Goal: Information Seeking & Learning: Find specific page/section

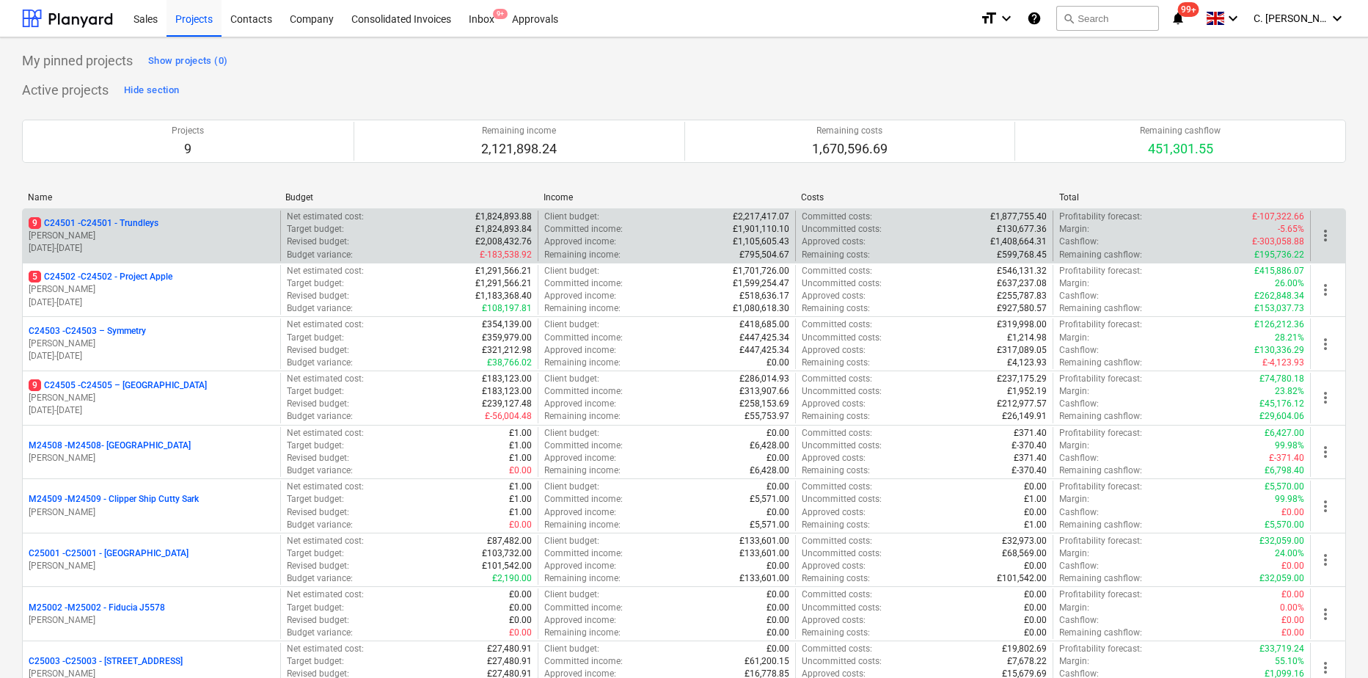
click at [117, 238] on p "[PERSON_NAME]" at bounding box center [152, 236] width 246 height 12
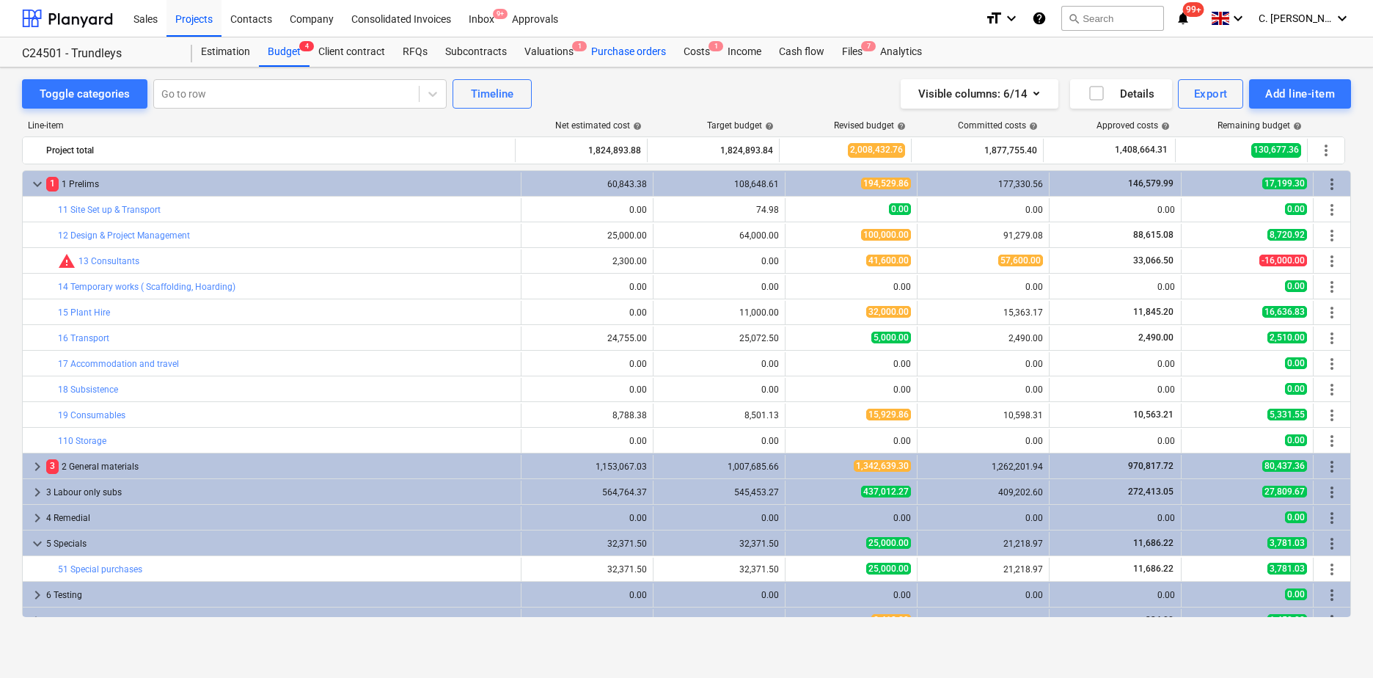
click at [615, 54] on div "Purchase orders" at bounding box center [628, 51] width 92 height 29
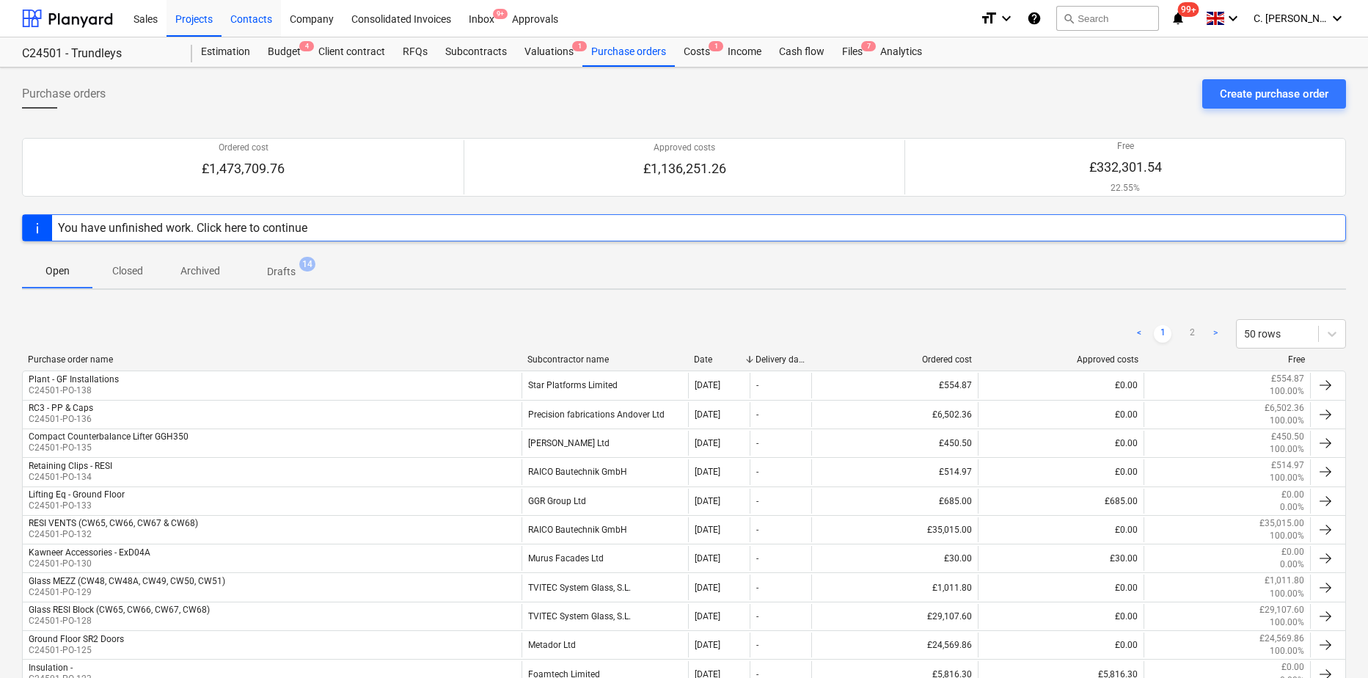
click at [252, 21] on div "Contacts" at bounding box center [250, 17] width 59 height 37
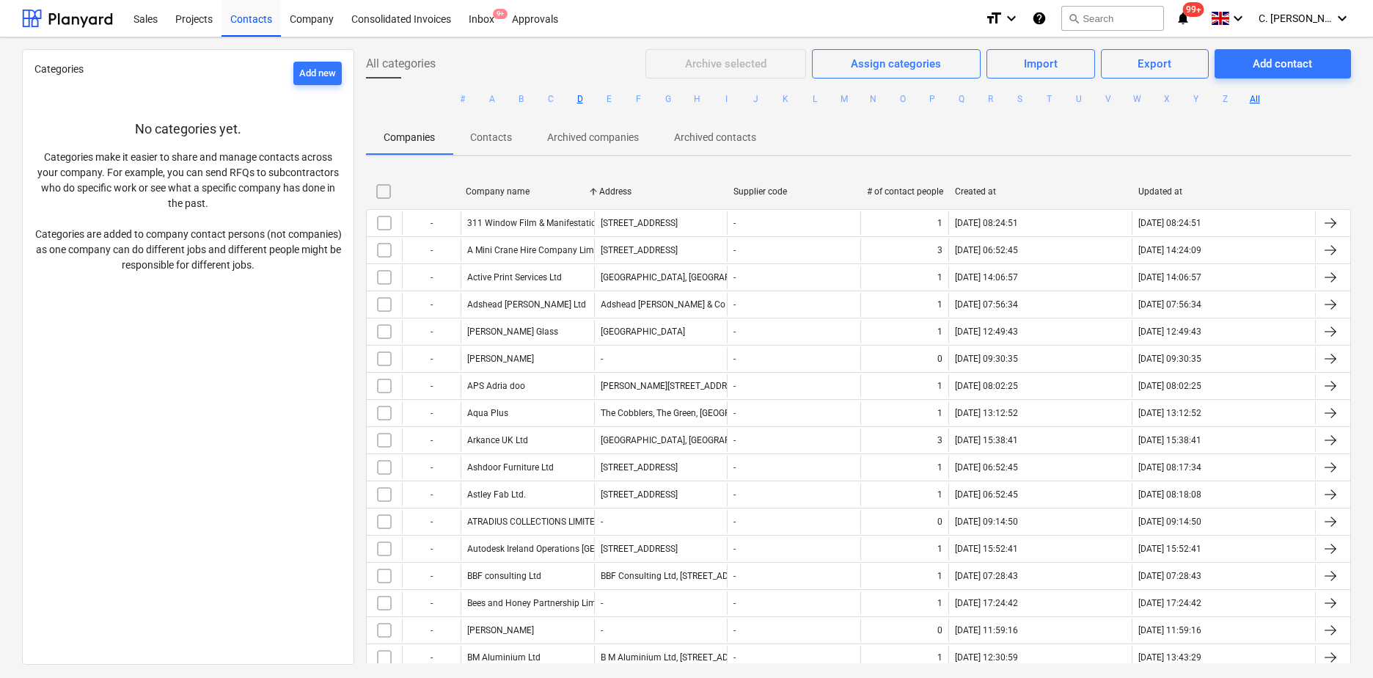
click at [575, 100] on button "D" at bounding box center [580, 99] width 18 height 18
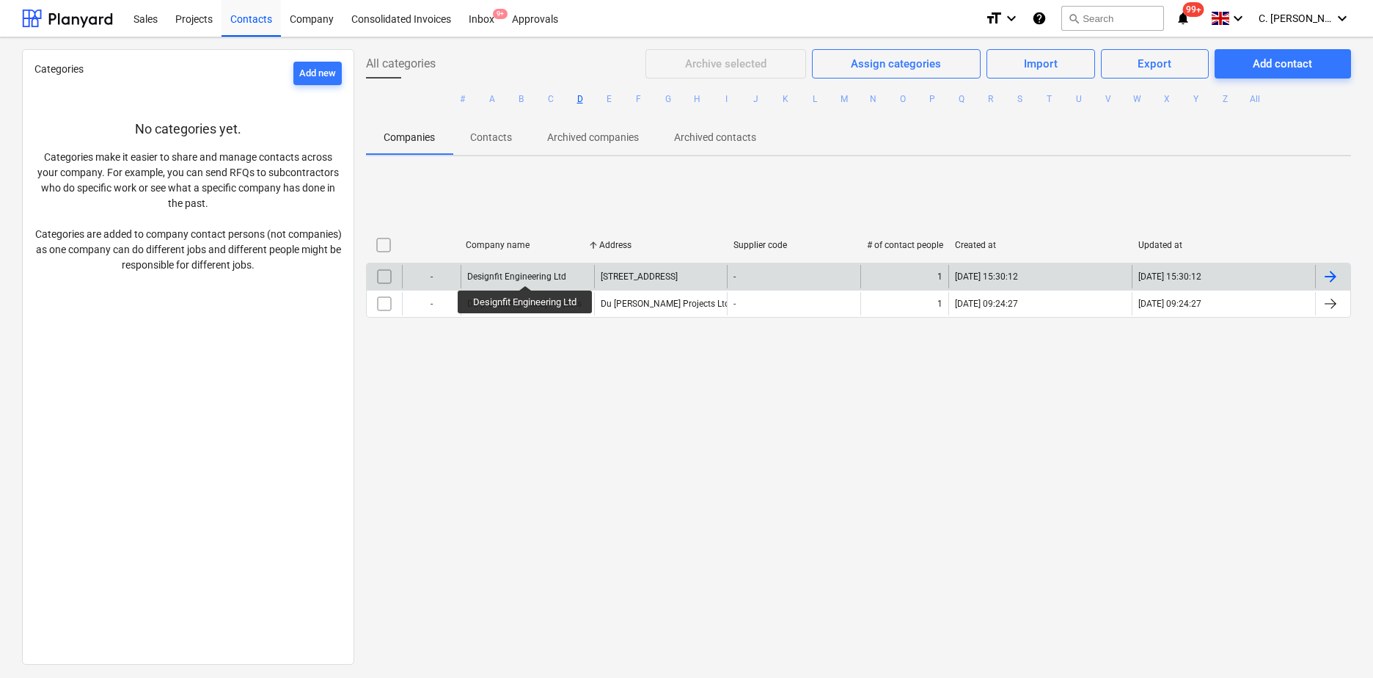
click at [526, 272] on div "Designfit Engineering Ltd" at bounding box center [516, 276] width 99 height 10
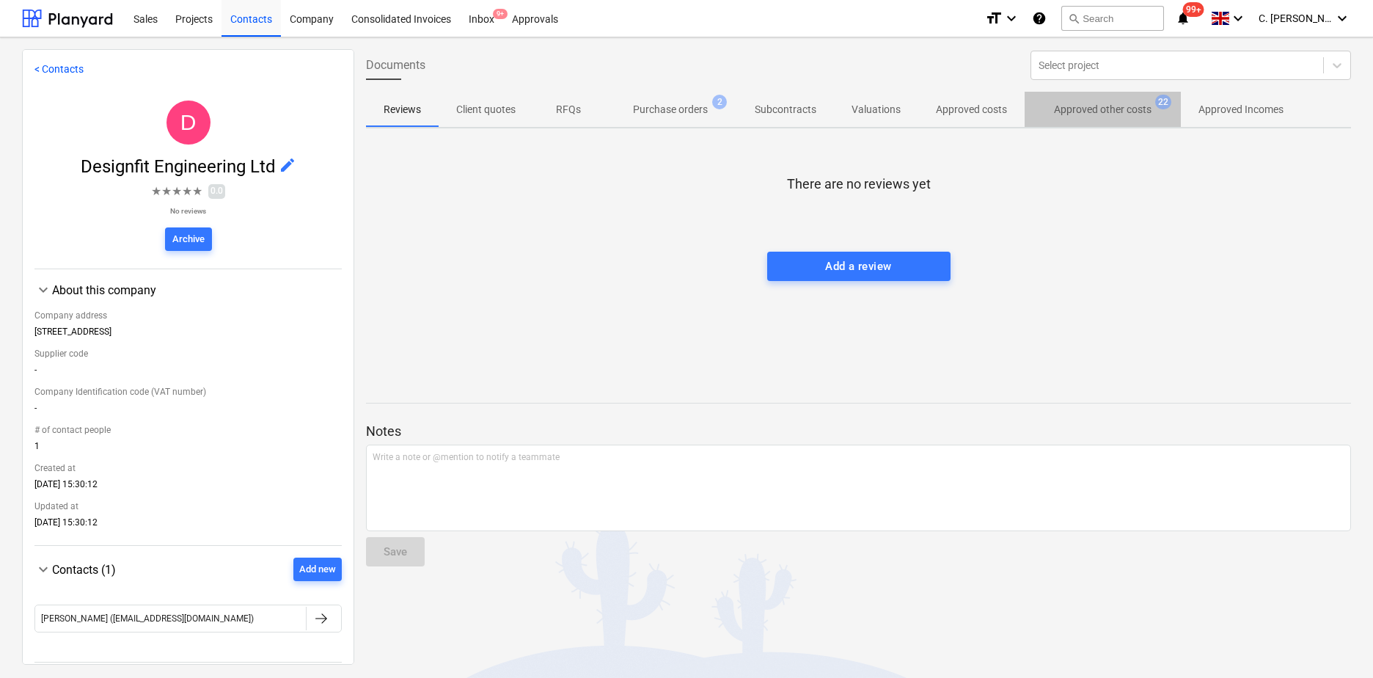
click at [779, 114] on p "Approved other costs" at bounding box center [1103, 109] width 98 height 15
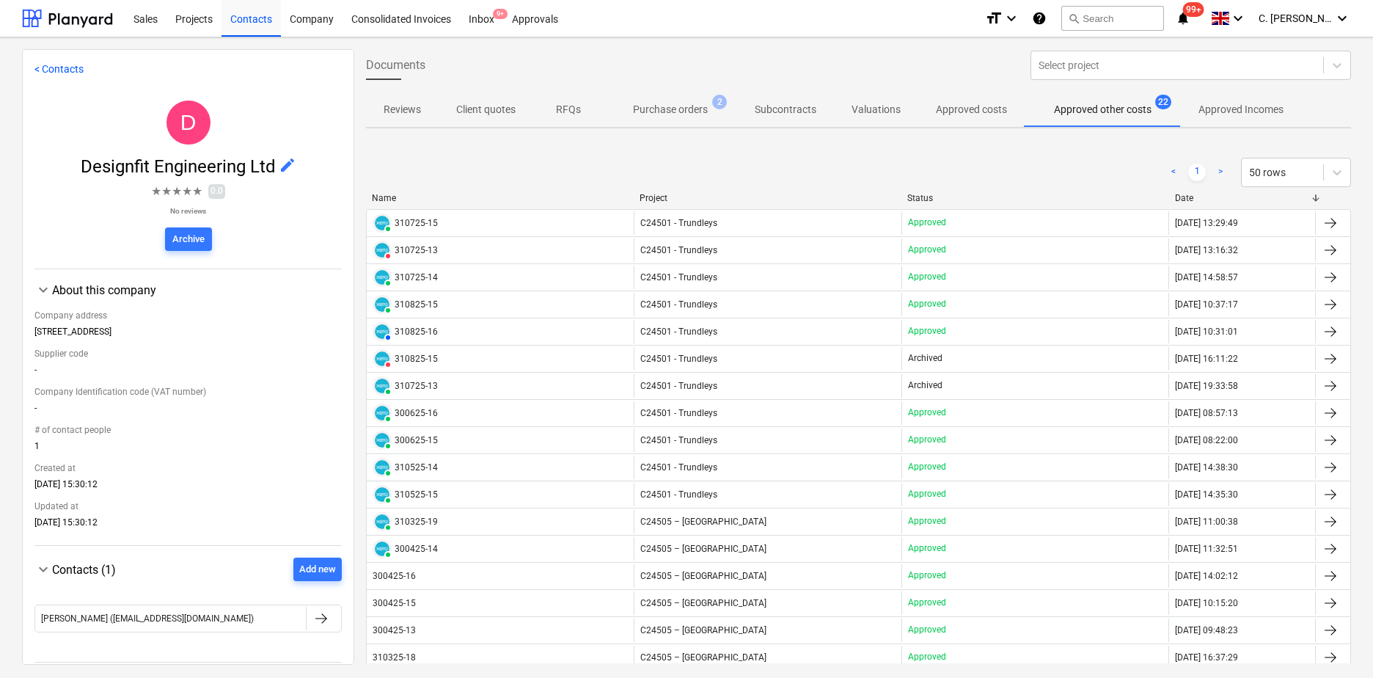
click at [380, 252] on img at bounding box center [382, 250] width 15 height 15
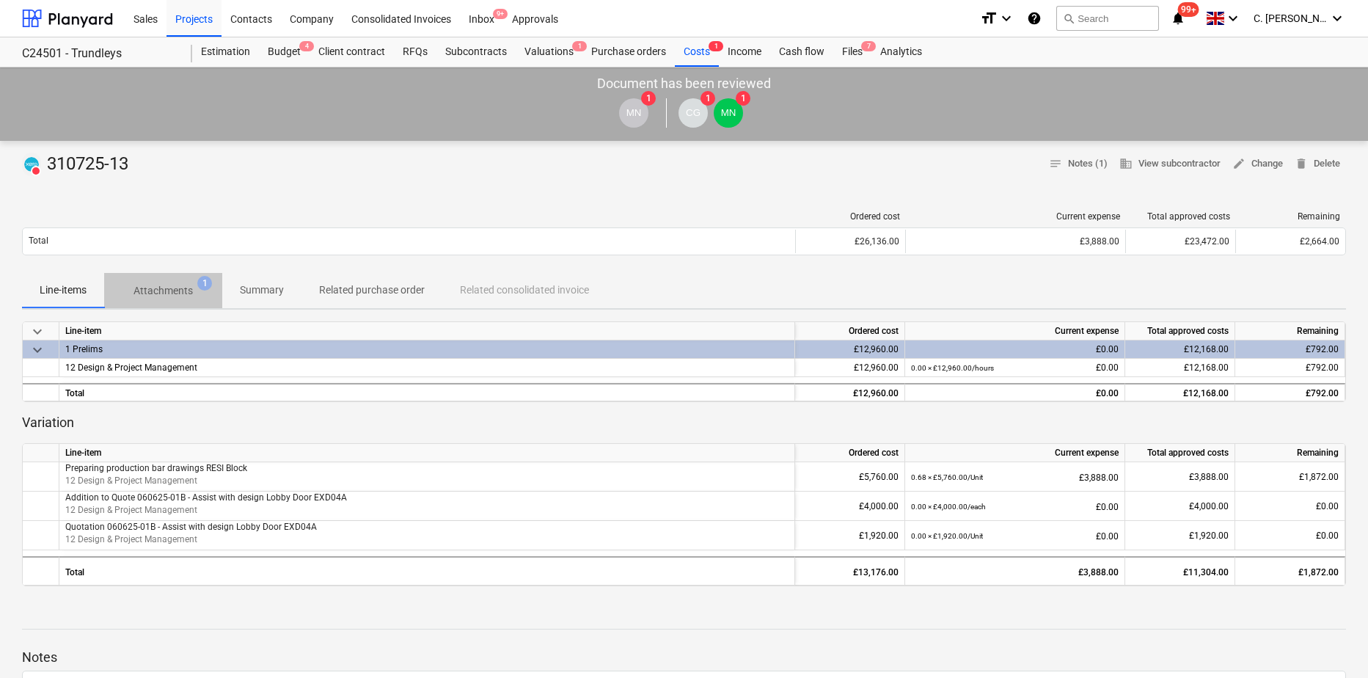
click at [154, 292] on p "Attachments" at bounding box center [162, 290] width 59 height 15
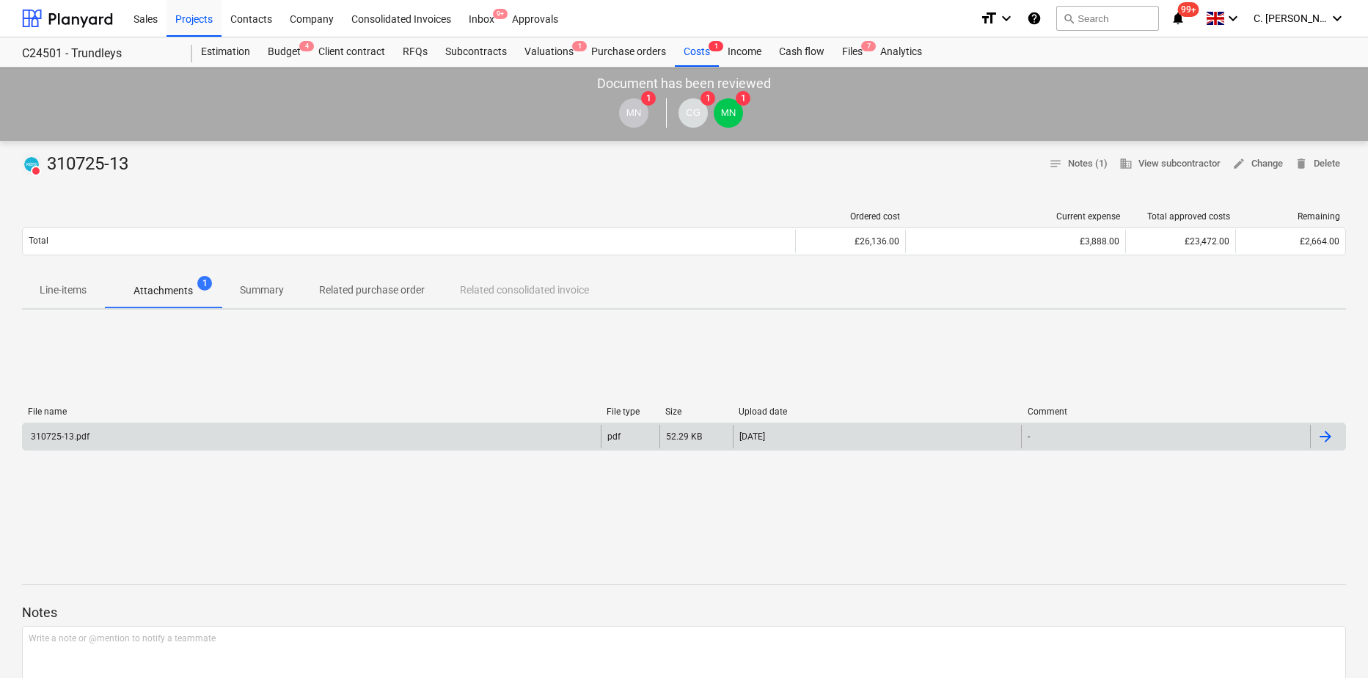
click at [54, 387] on div "310725-13.pdf" at bounding box center [59, 436] width 61 height 10
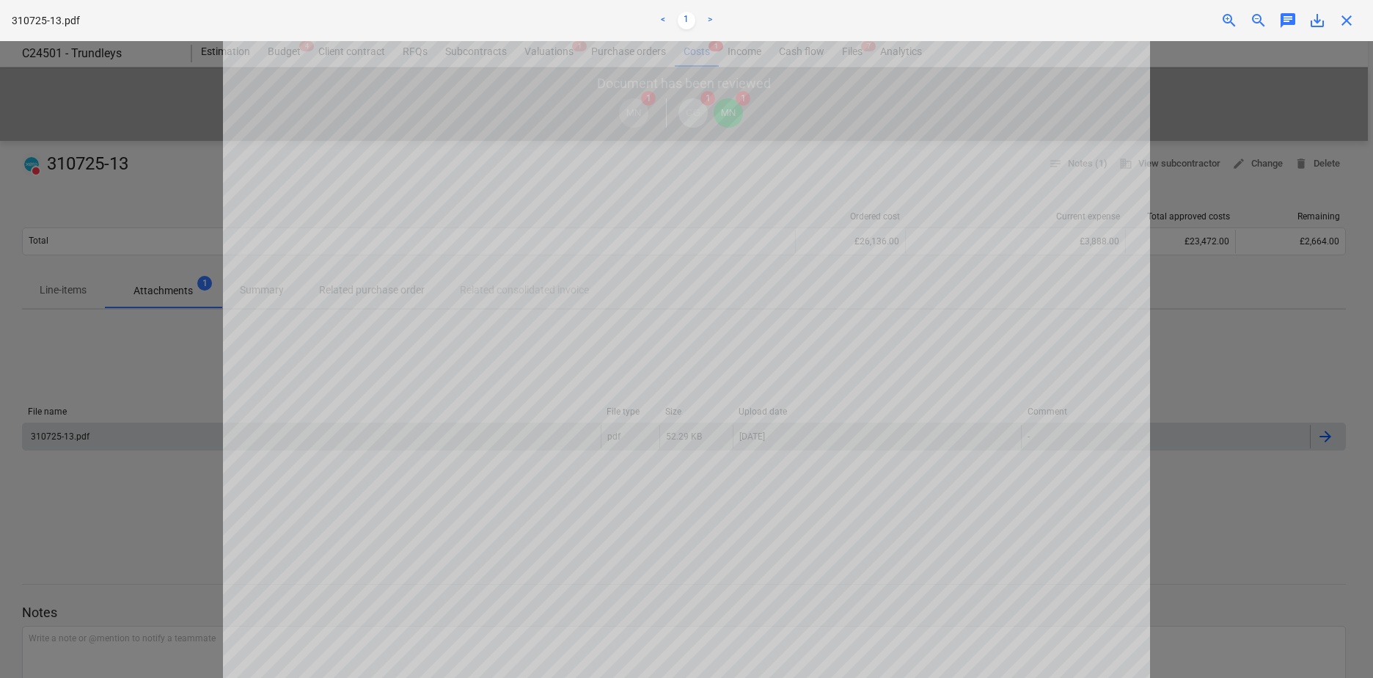
scroll to position [220, 0]
click at [779, 27] on span "close" at bounding box center [1347, 21] width 18 height 18
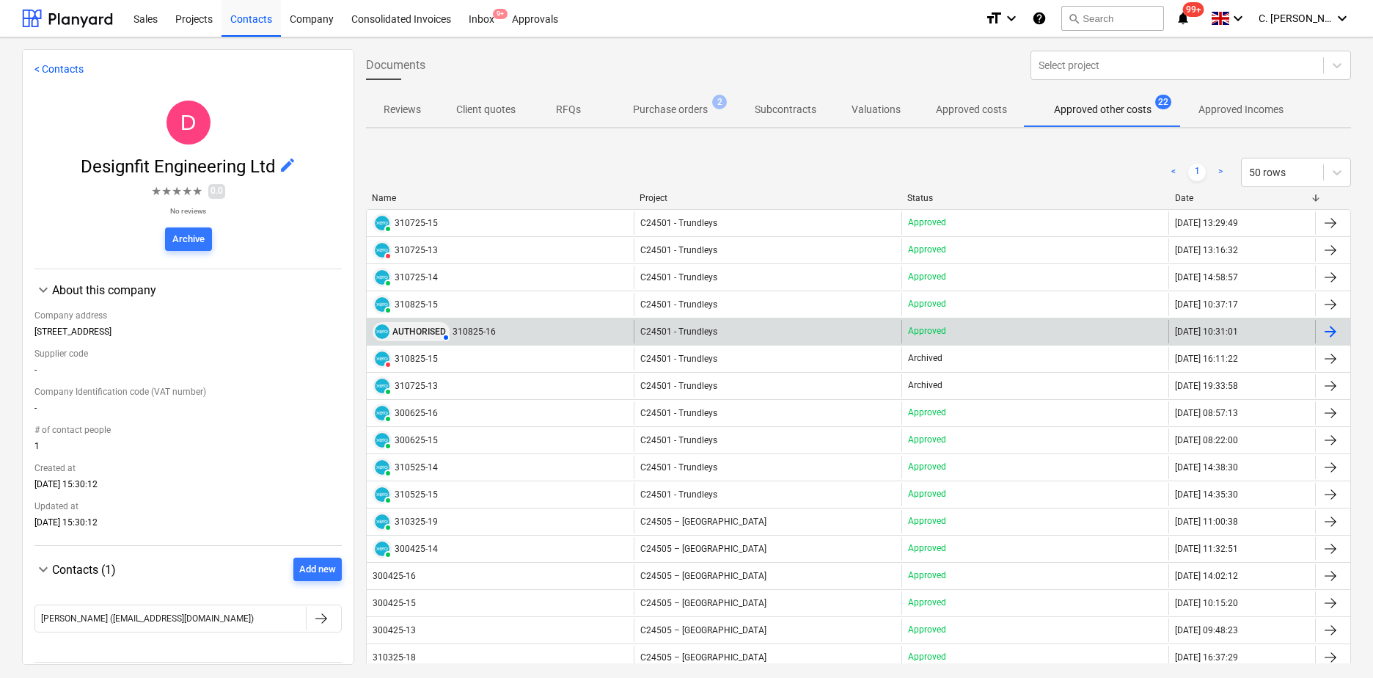
click at [380, 330] on img at bounding box center [382, 331] width 15 height 15
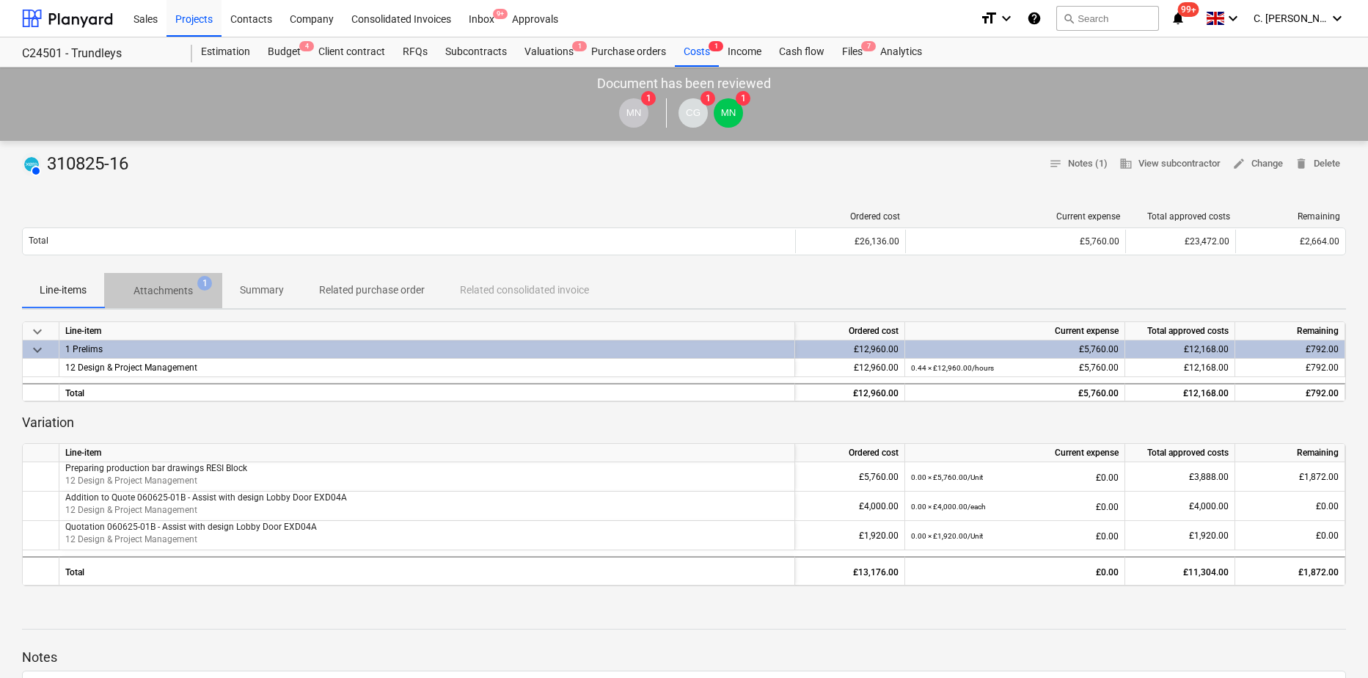
click at [149, 293] on p "Attachments" at bounding box center [162, 290] width 59 height 15
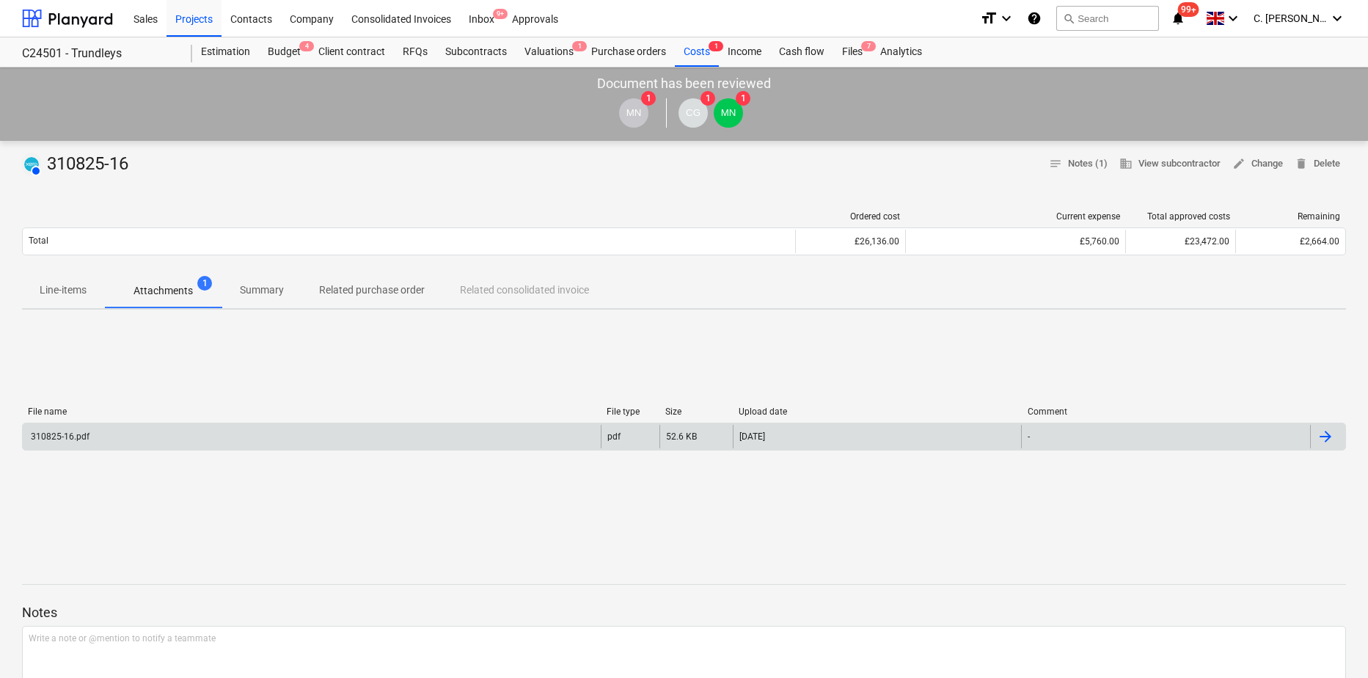
click at [45, 387] on div "310825-16.pdf" at bounding box center [59, 436] width 61 height 10
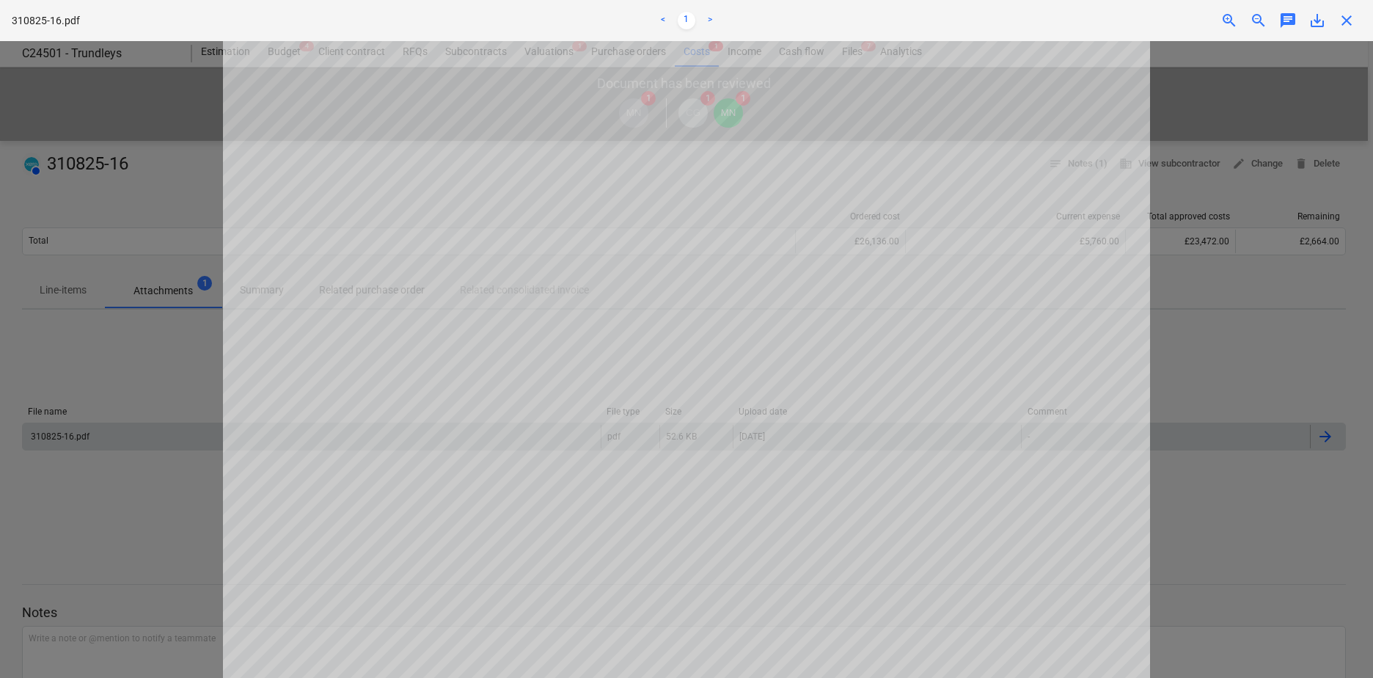
click at [779, 22] on span "close" at bounding box center [1347, 21] width 18 height 18
